Goal: Participate in discussion: Engage in conversation with other users on a specific topic

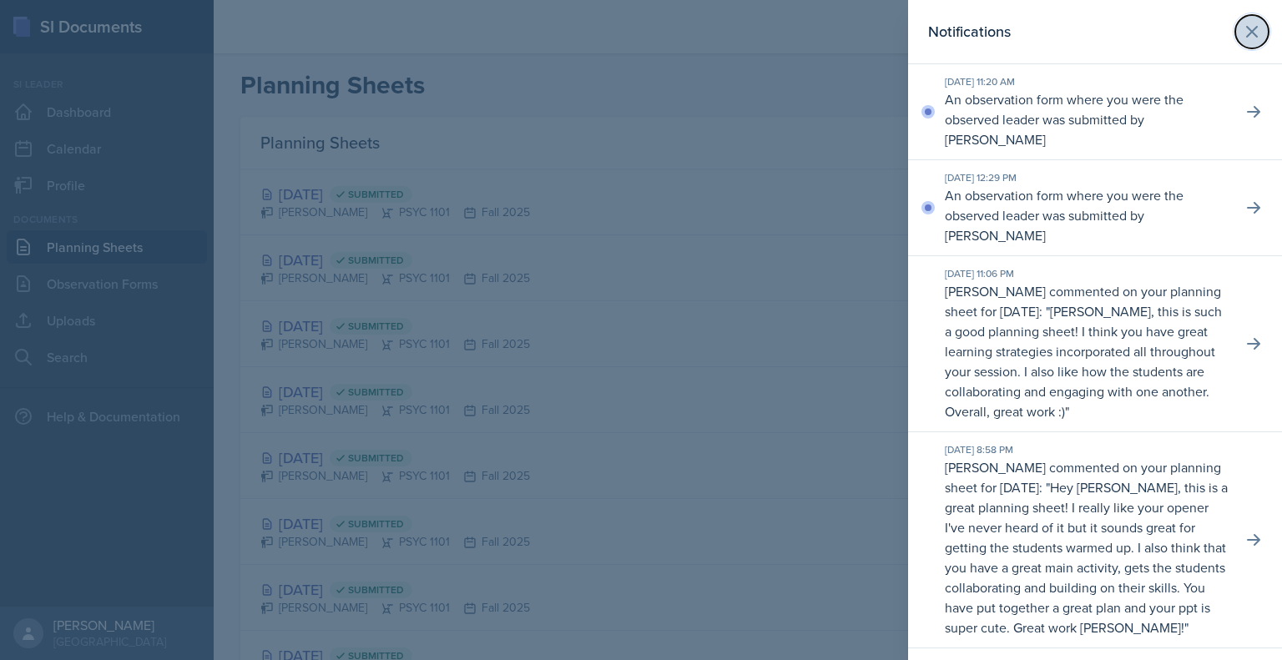
click at [1247, 27] on icon at bounding box center [1252, 32] width 10 height 10
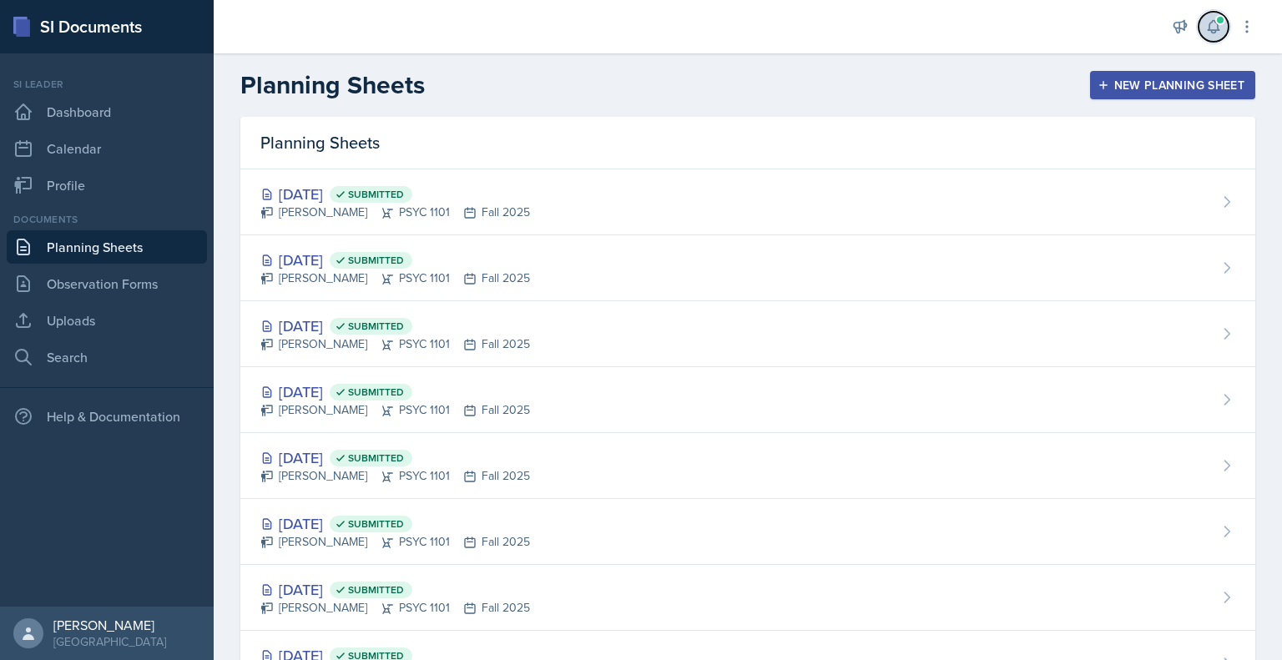
click at [1207, 37] on button at bounding box center [1213, 27] width 30 height 30
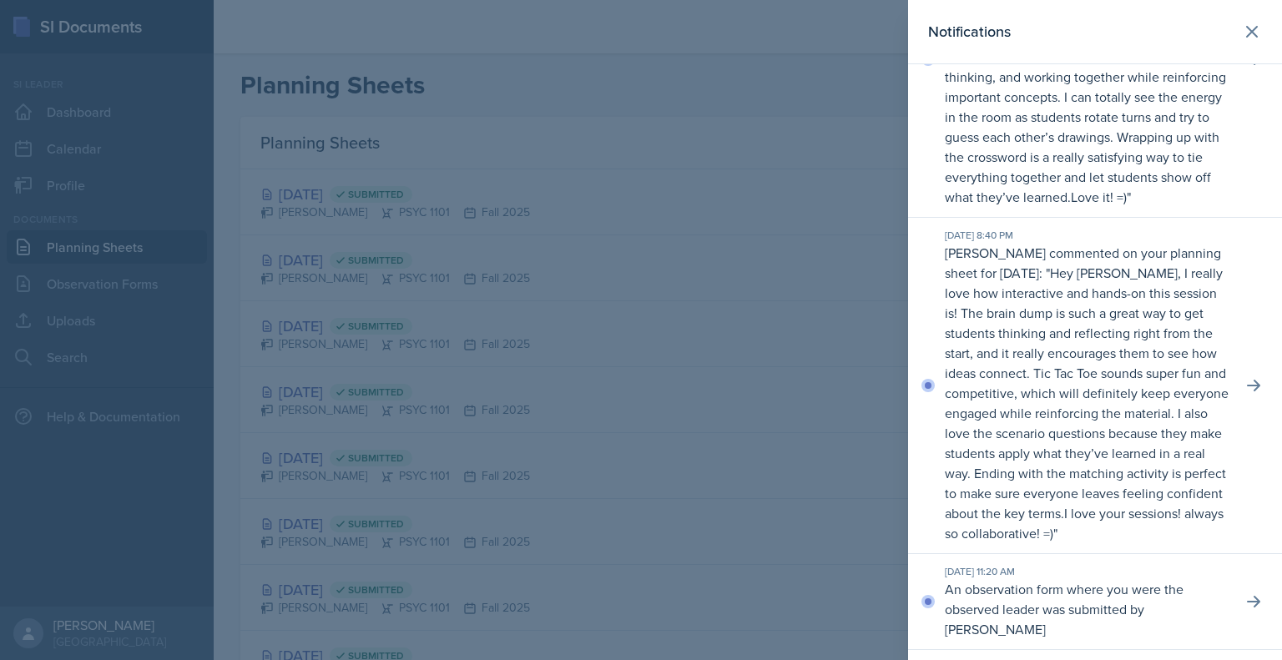
scroll to position [164, 0]
click at [1147, 460] on p "Hey [PERSON_NAME], I really love how interactive and hands-on this session is! …" at bounding box center [1087, 392] width 284 height 259
click at [1245, 393] on icon at bounding box center [1253, 384] width 17 height 17
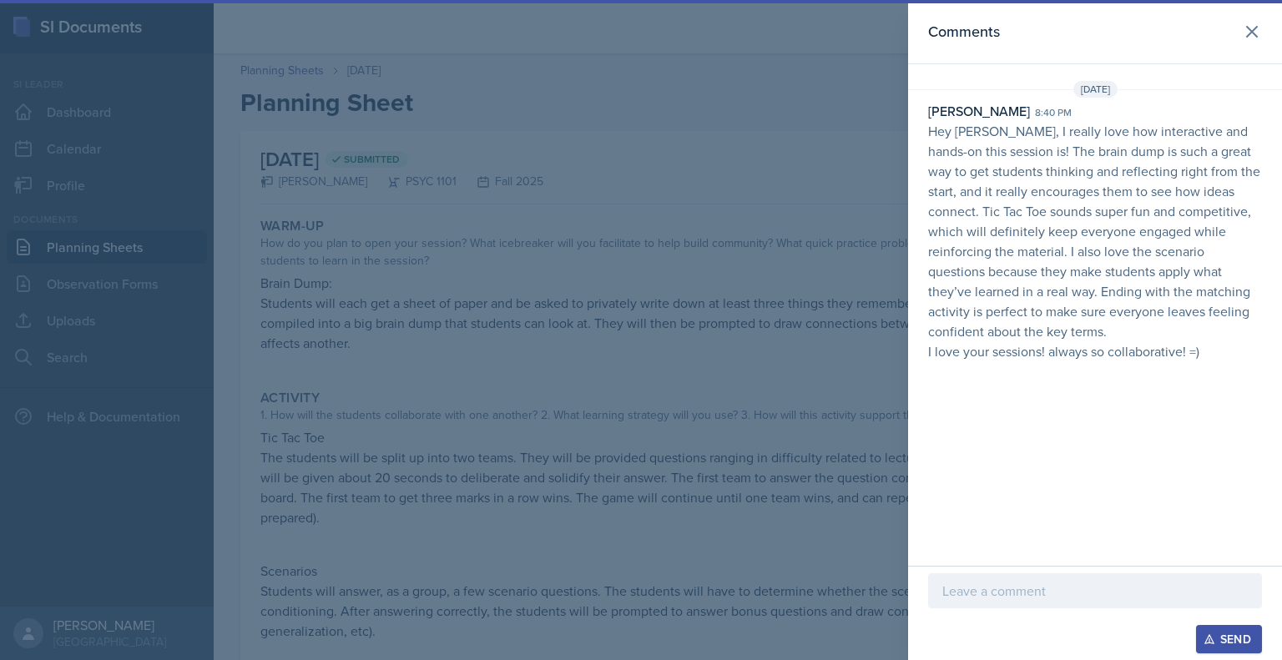
click at [991, 592] on p at bounding box center [1094, 591] width 305 height 20
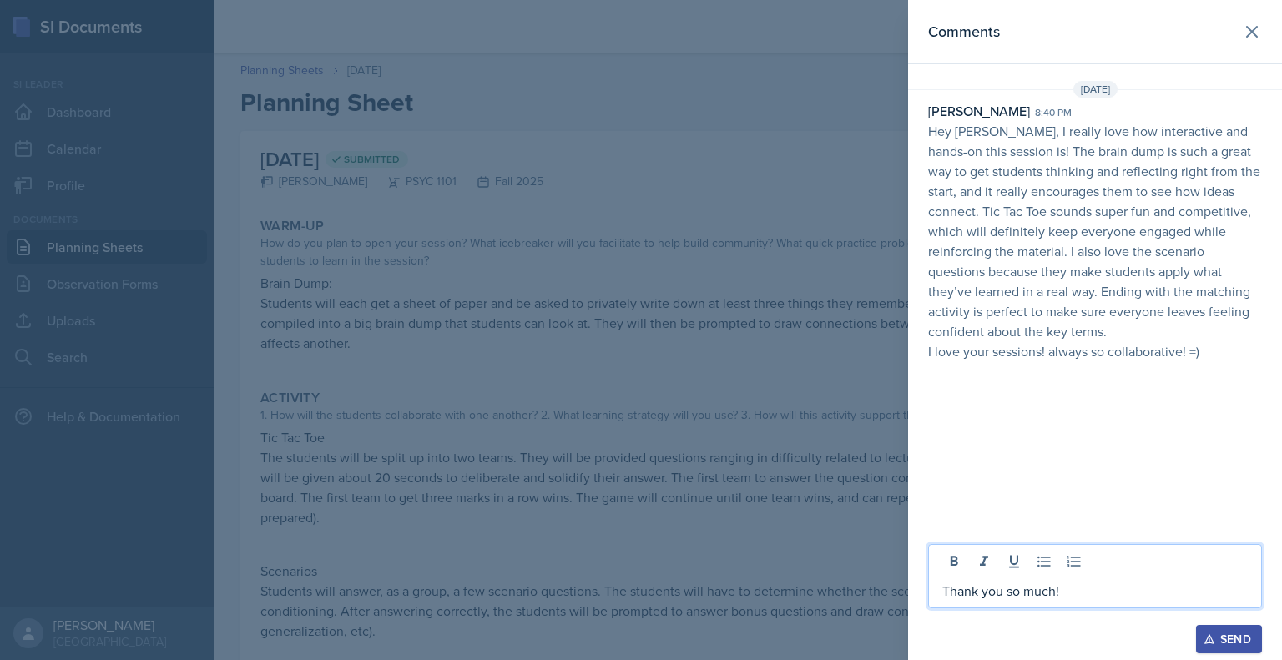
click at [1228, 638] on div "Send" at bounding box center [1229, 639] width 44 height 13
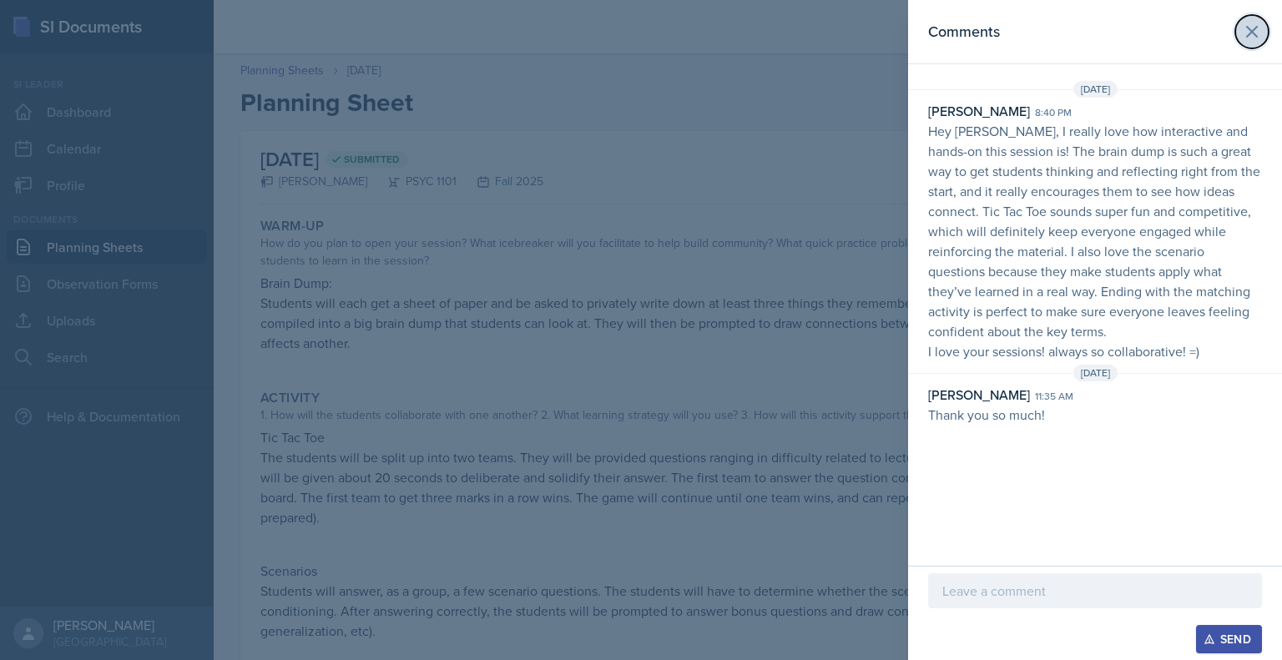
click at [1255, 23] on icon at bounding box center [1252, 32] width 20 height 20
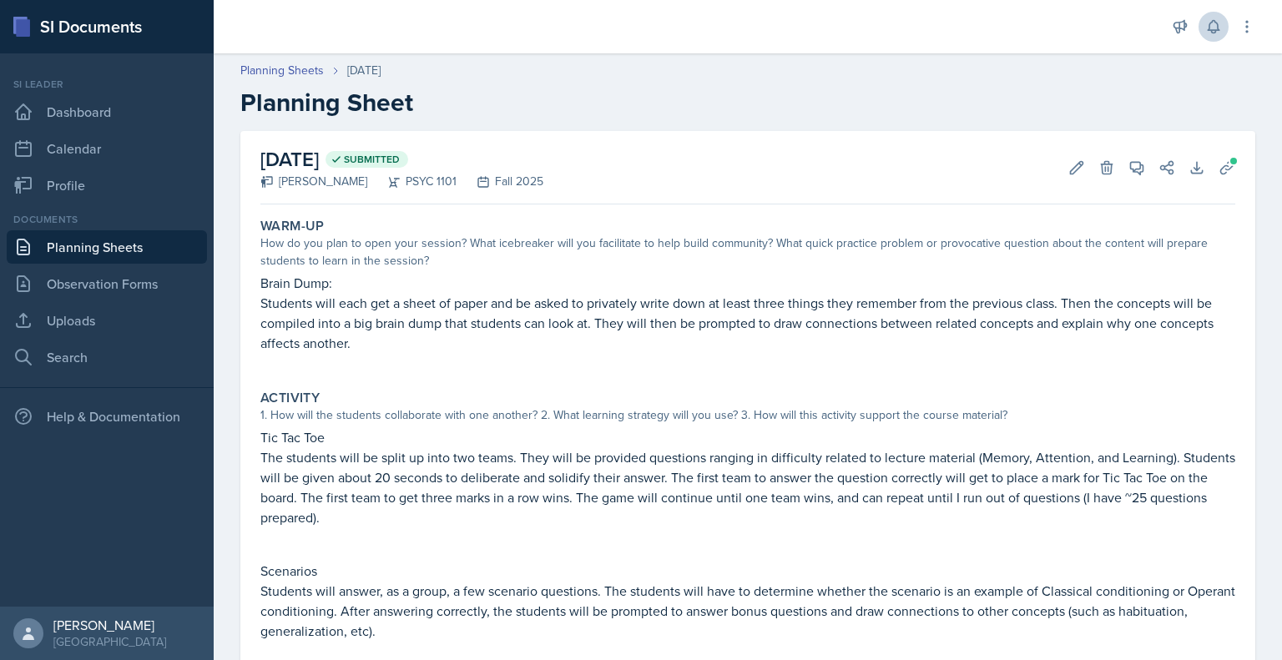
click at [1208, 41] on div "Announcements New Announcement Title Message Create Notifications Sep 28th, 202…" at bounding box center [1213, 26] width 83 height 53
click at [1212, 24] on icon at bounding box center [1213, 26] width 17 height 17
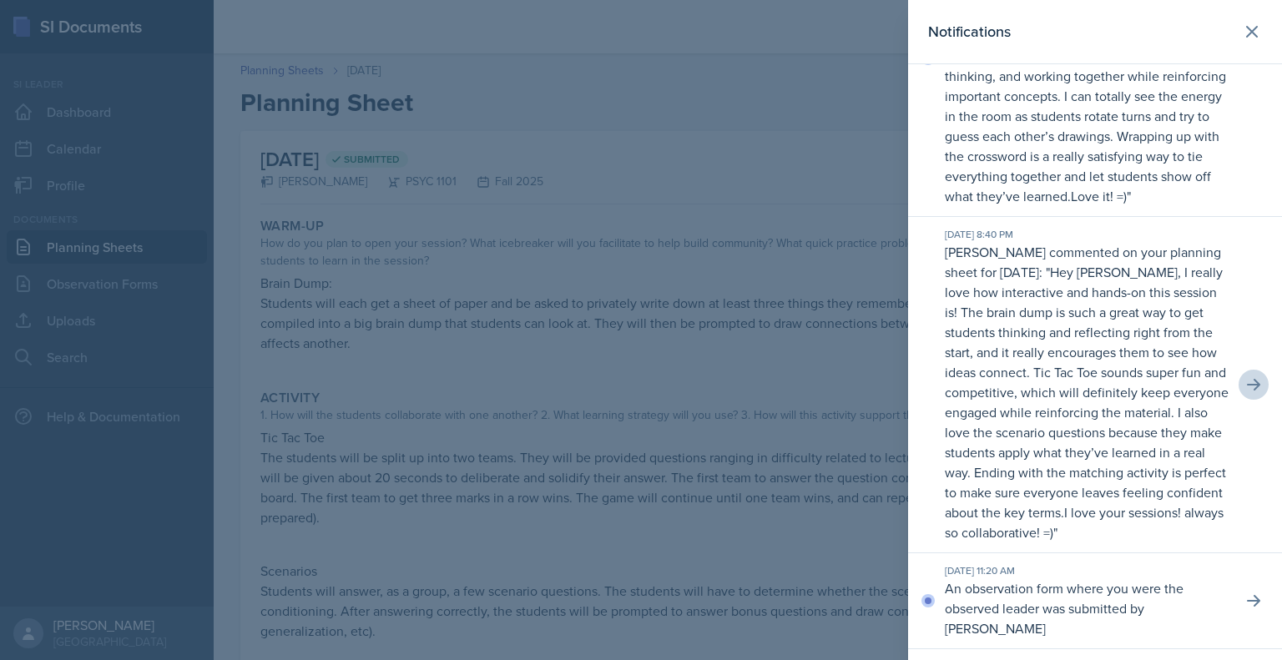
click at [1097, 145] on p "This session sounds so fun and engaging! I love starting with the student surve…" at bounding box center [1086, 76] width 282 height 259
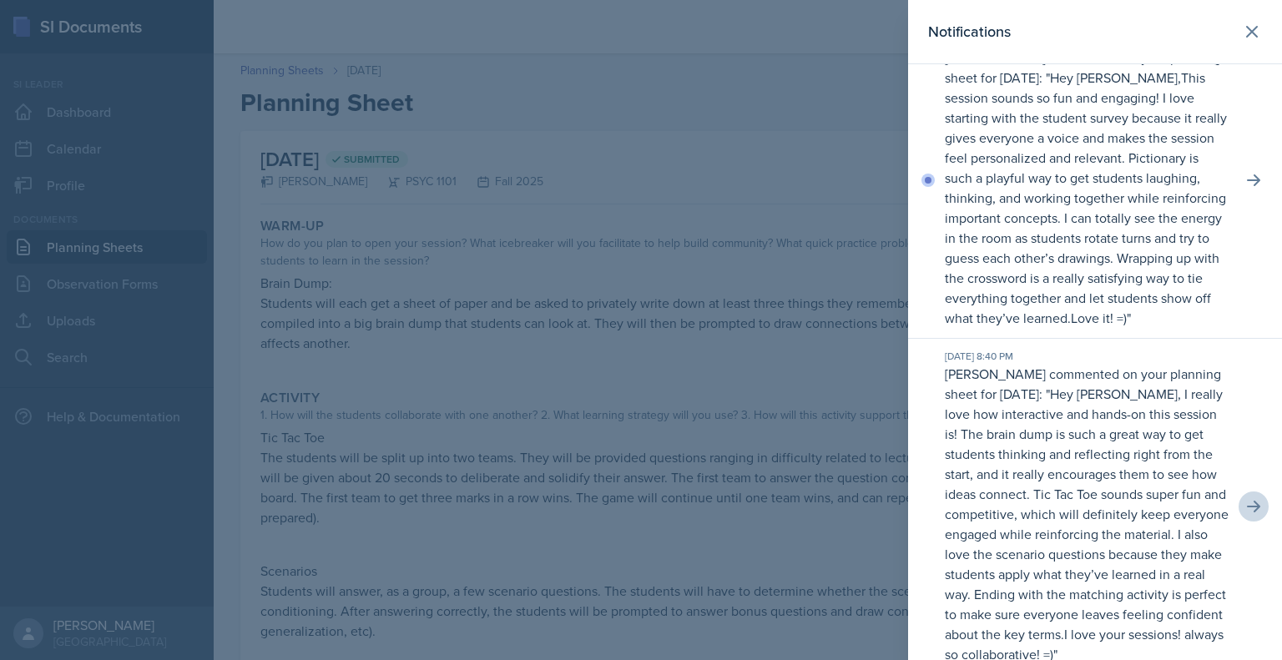
scroll to position [27, 0]
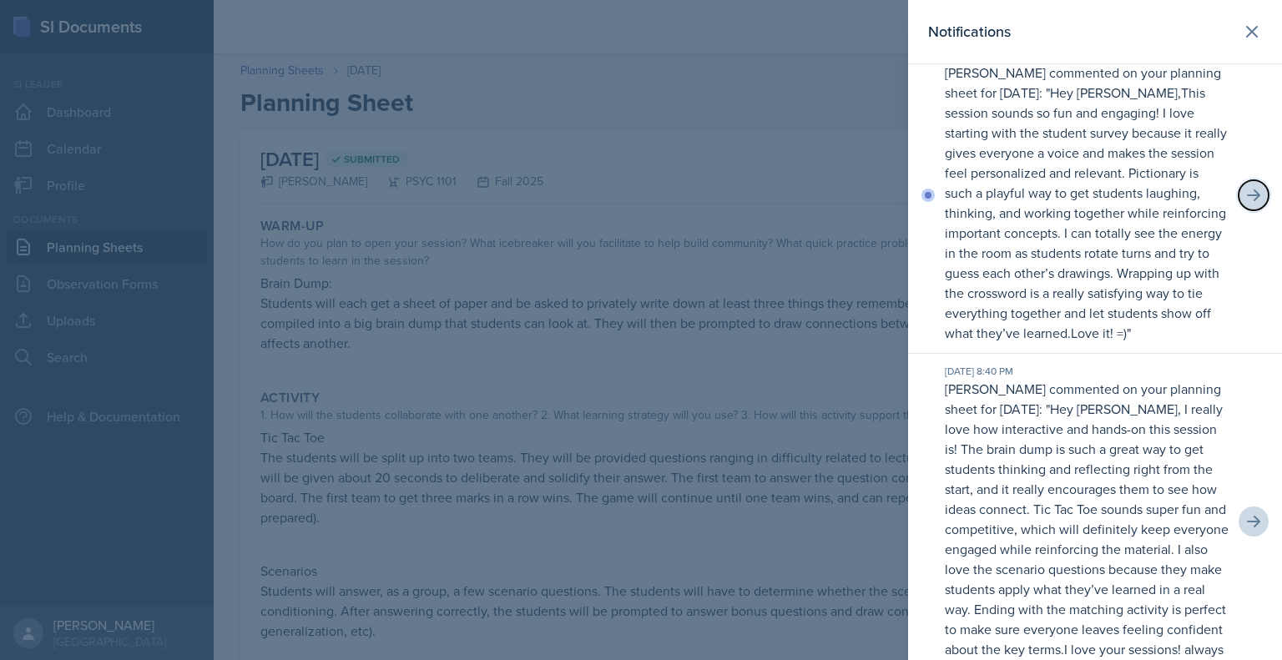
click at [1238, 210] on button at bounding box center [1253, 195] width 30 height 30
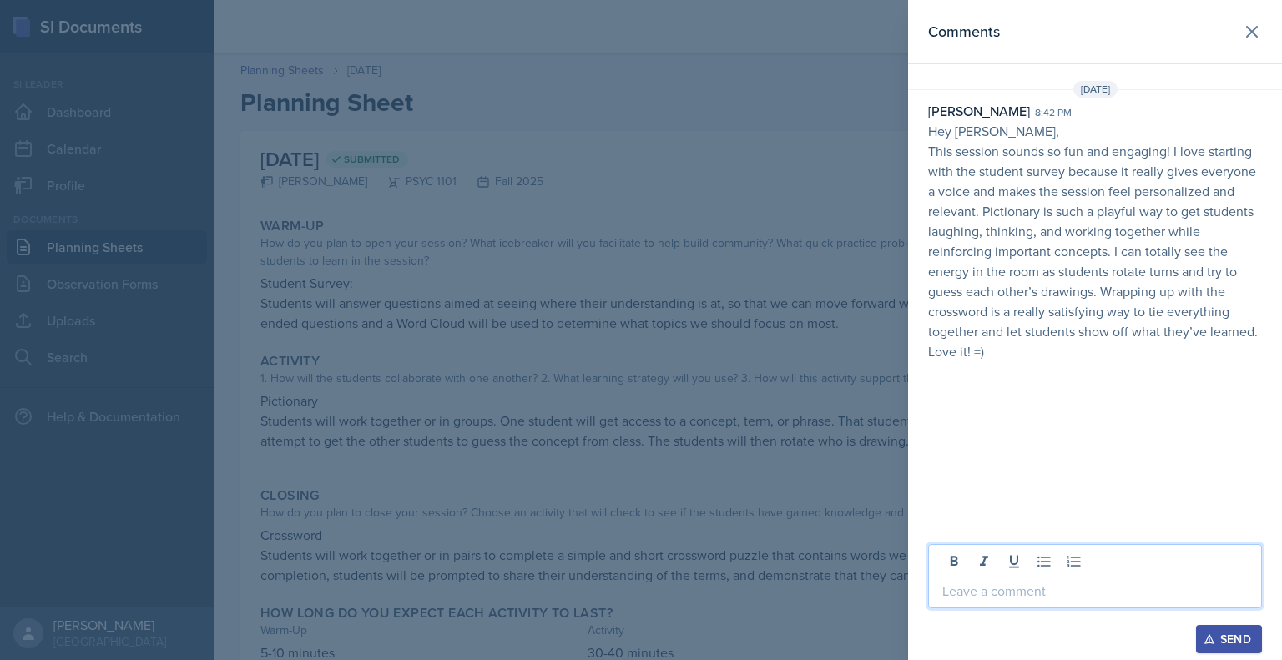
click at [1022, 591] on p at bounding box center [1094, 591] width 305 height 20
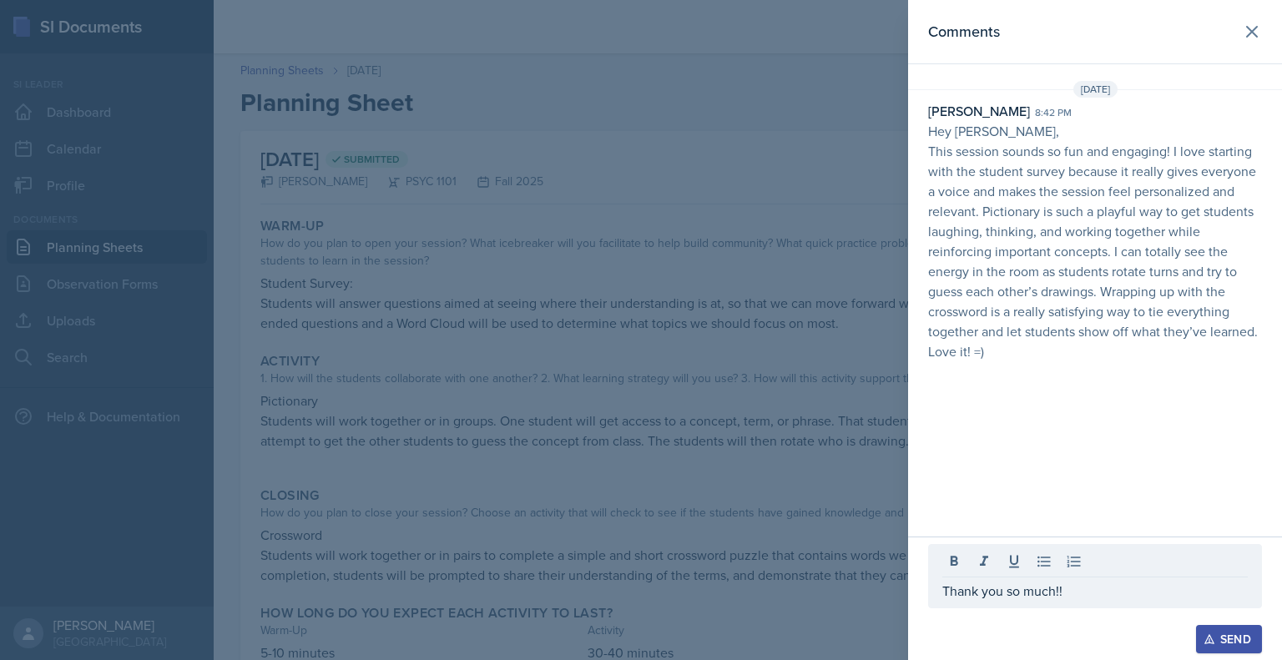
click at [1219, 640] on div "Send" at bounding box center [1229, 639] width 44 height 13
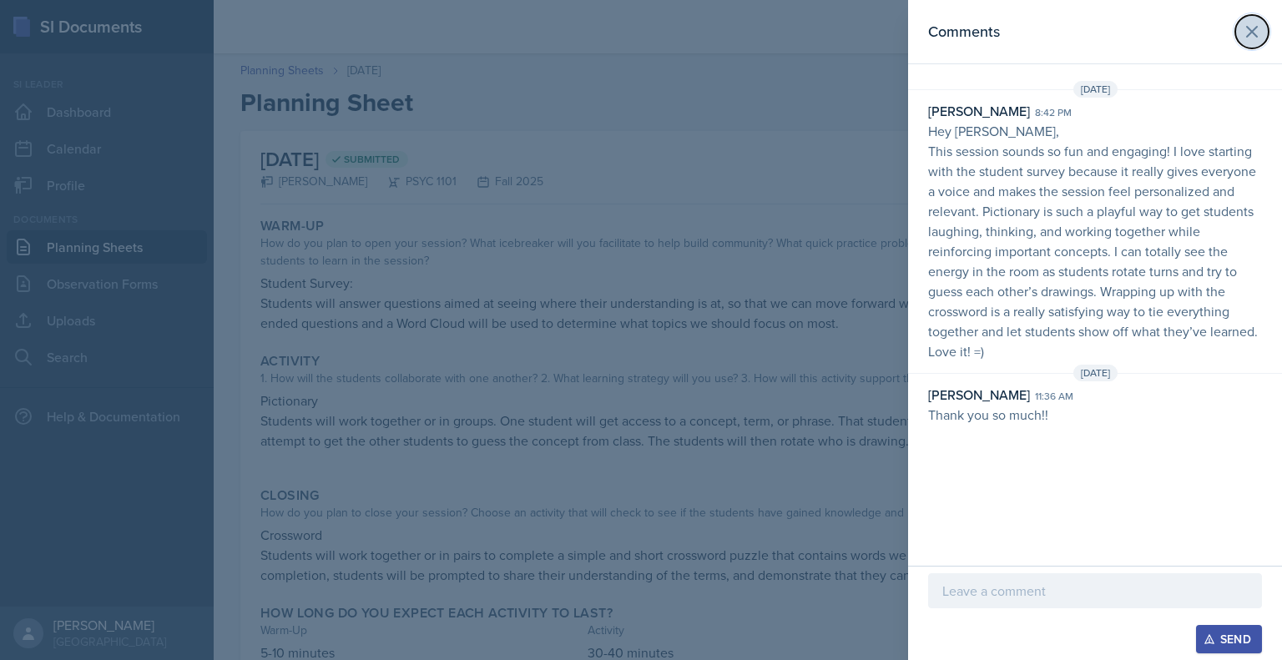
click at [1245, 28] on icon at bounding box center [1252, 32] width 20 height 20
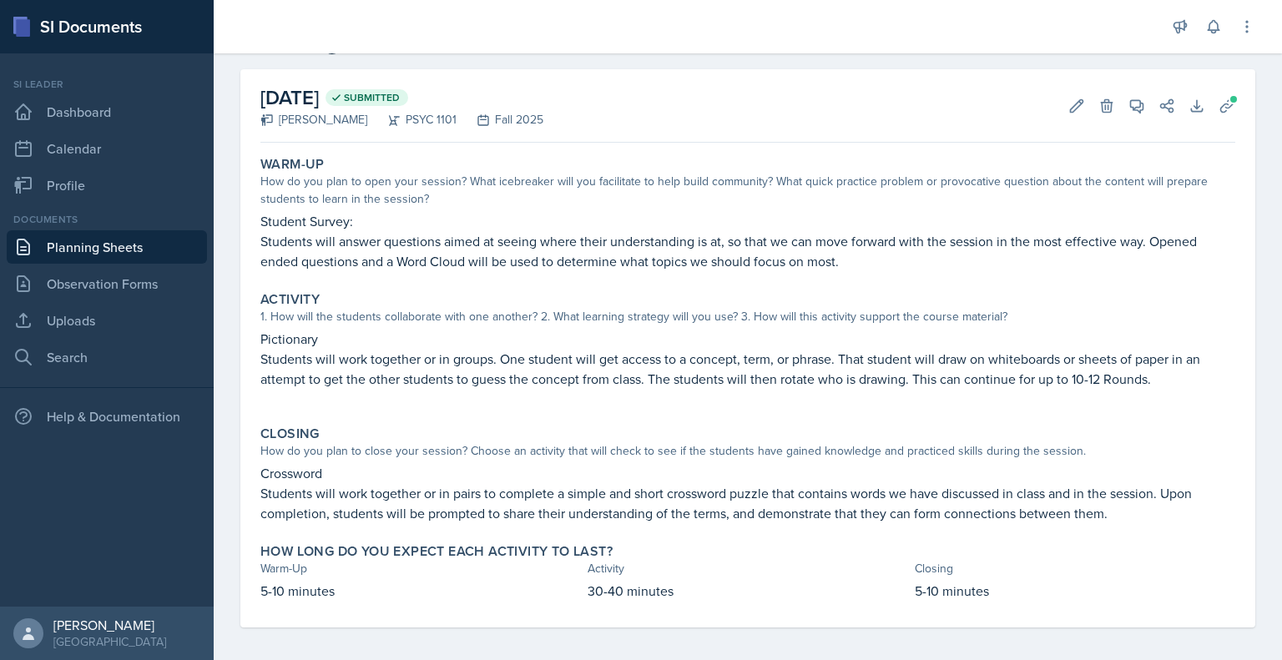
scroll to position [63, 0]
click at [107, 250] on link "Planning Sheets" at bounding box center [107, 246] width 200 height 33
